Goal: Transaction & Acquisition: Purchase product/service

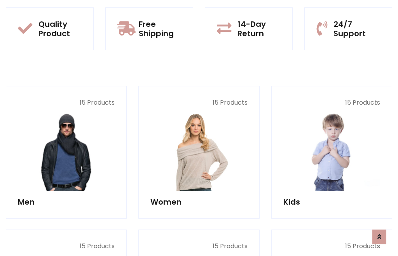
scroll to position [633, 0]
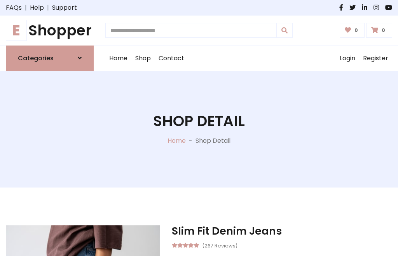
click at [50, 30] on h1 "E Shopper" at bounding box center [50, 30] width 88 height 17
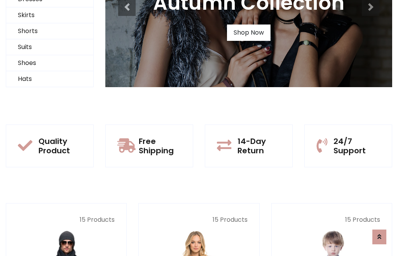
scroll to position [75, 0]
